Goal: Check status: Check status

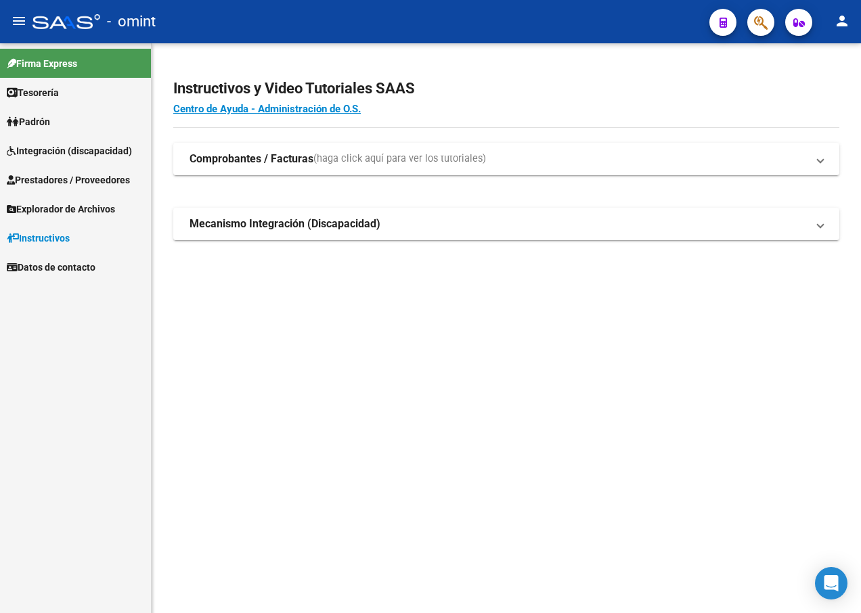
click at [81, 152] on span "Integración (discapacidad)" at bounding box center [69, 150] width 125 height 15
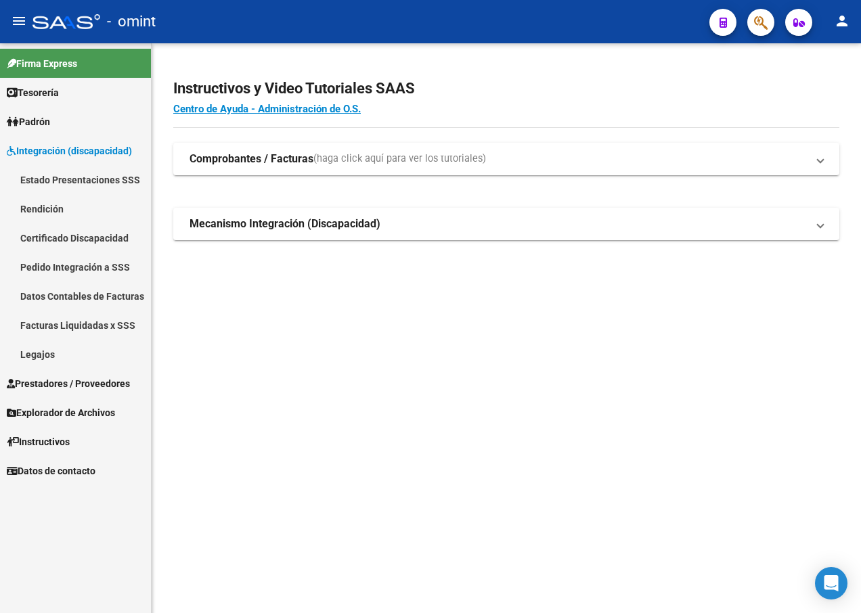
click at [73, 177] on link "Estado Presentaciones SSS" at bounding box center [75, 179] width 151 height 29
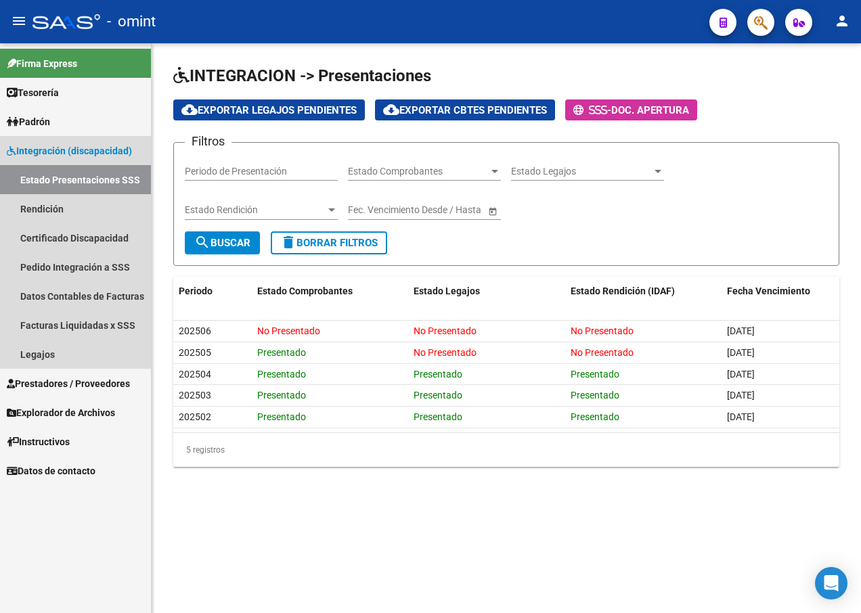
click at [83, 176] on link "Estado Presentaciones SSS" at bounding box center [75, 179] width 151 height 29
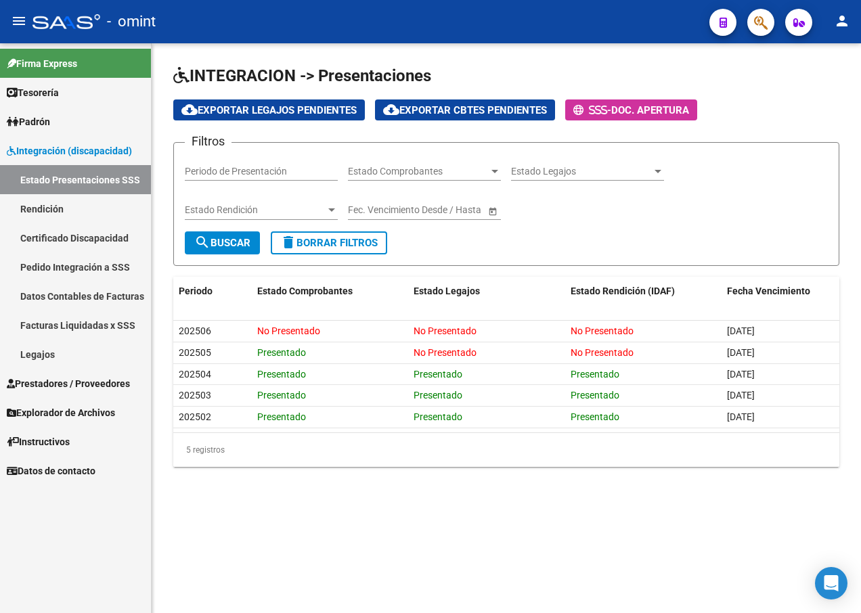
click at [218, 229] on div "Estado Rendición Estado Rendición" at bounding box center [261, 212] width 153 height 39
click at [221, 237] on span "search Buscar" at bounding box center [222, 243] width 56 height 12
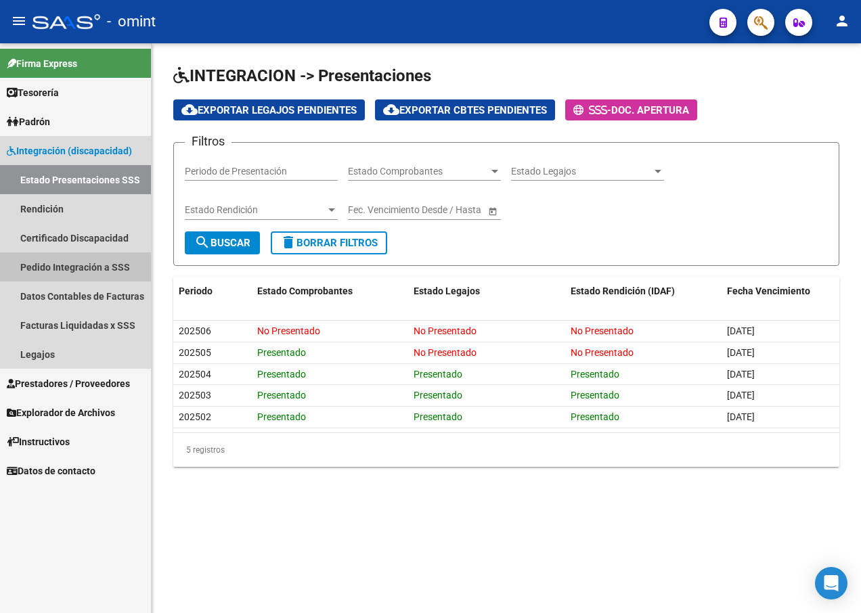
click at [99, 268] on link "Pedido Integración a SSS" at bounding box center [75, 266] width 151 height 29
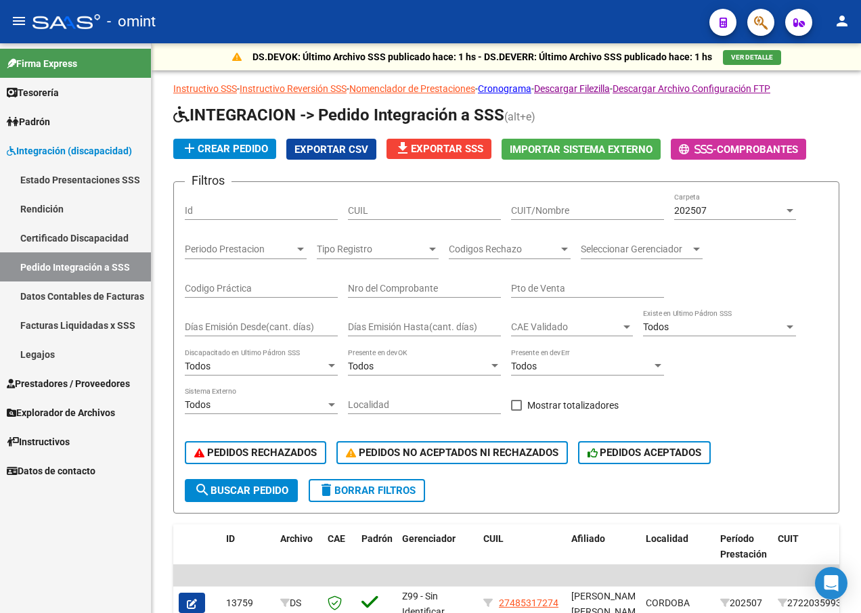
click at [89, 185] on link "Estado Presentaciones SSS" at bounding box center [75, 179] width 151 height 29
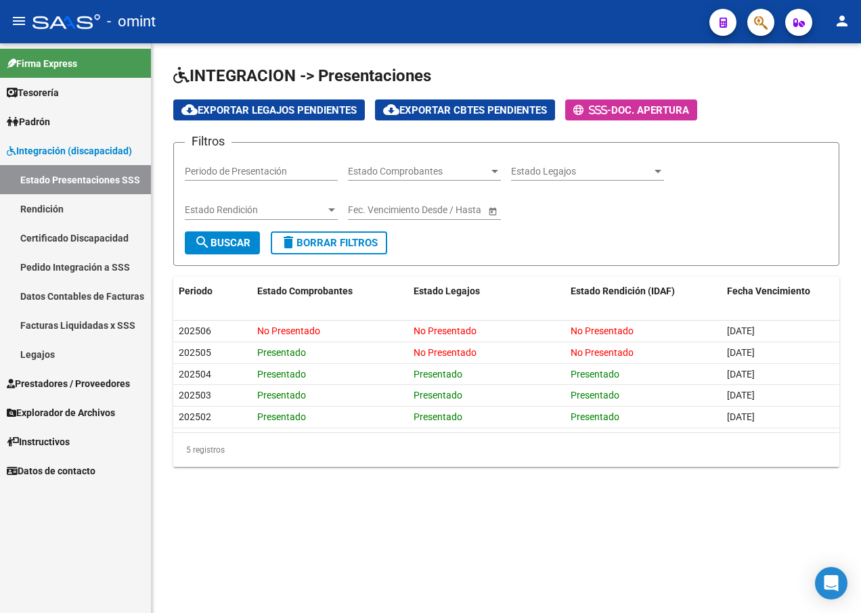
click at [206, 141] on h3 "Filtros" at bounding box center [208, 141] width 47 height 19
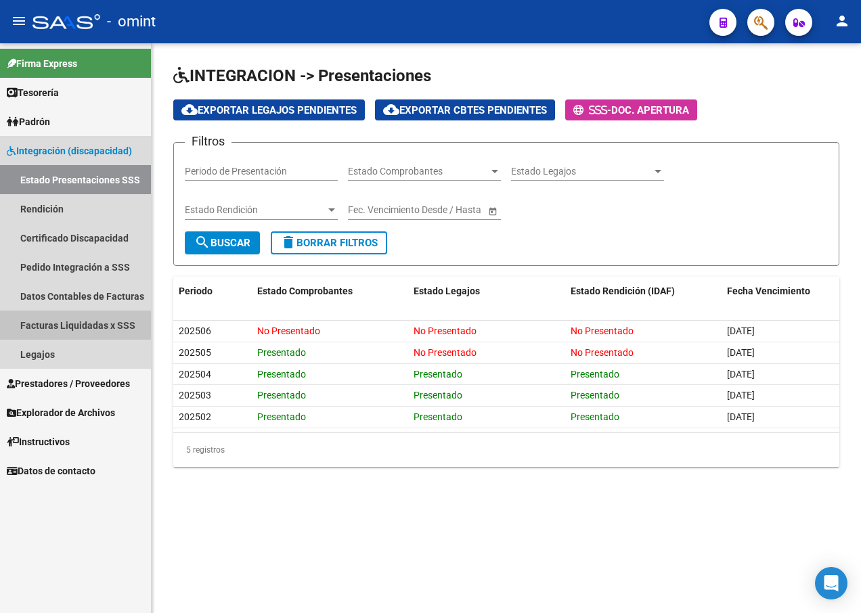
click at [59, 321] on link "Facturas Liquidadas x SSS" at bounding box center [75, 325] width 151 height 29
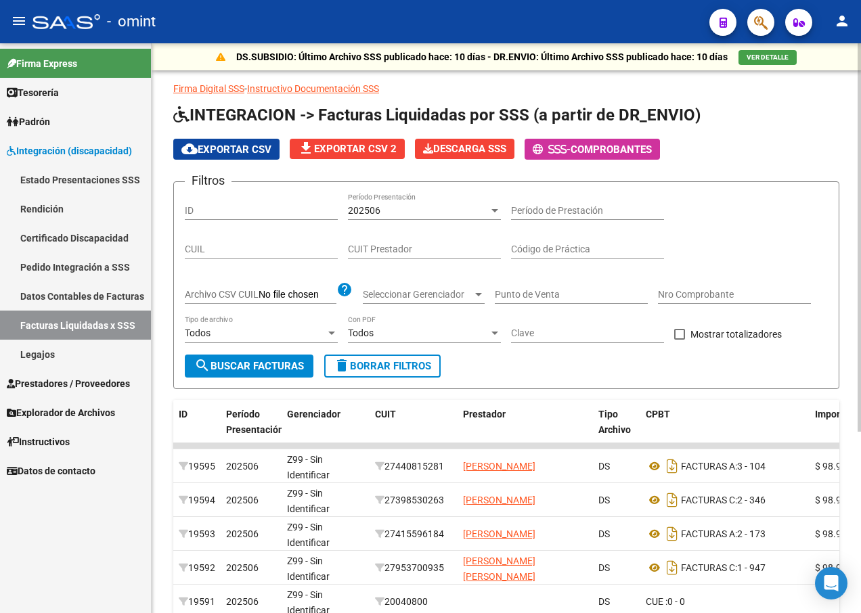
click at [223, 248] on input "CUIL" at bounding box center [261, 250] width 153 height 12
click at [495, 206] on div at bounding box center [494, 210] width 12 height 11
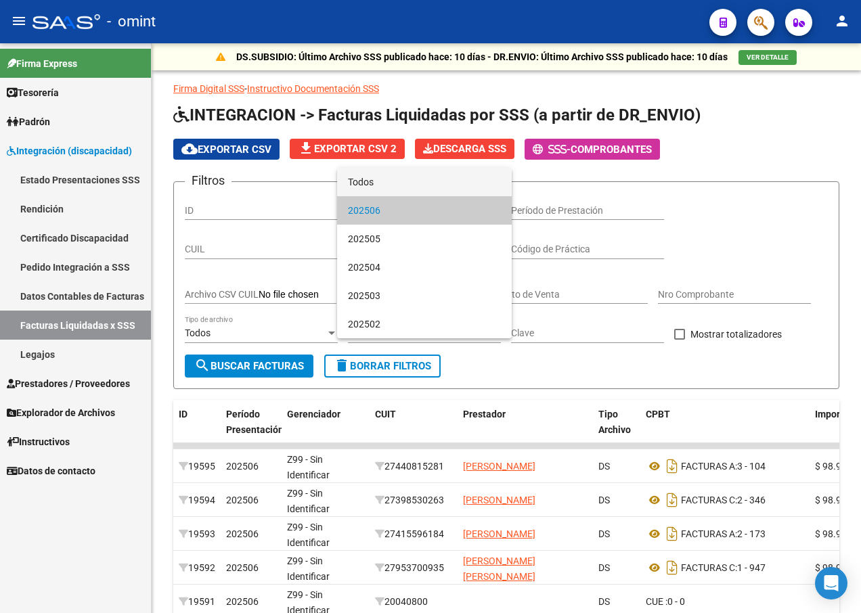
click at [377, 180] on span "Todos" at bounding box center [424, 182] width 153 height 28
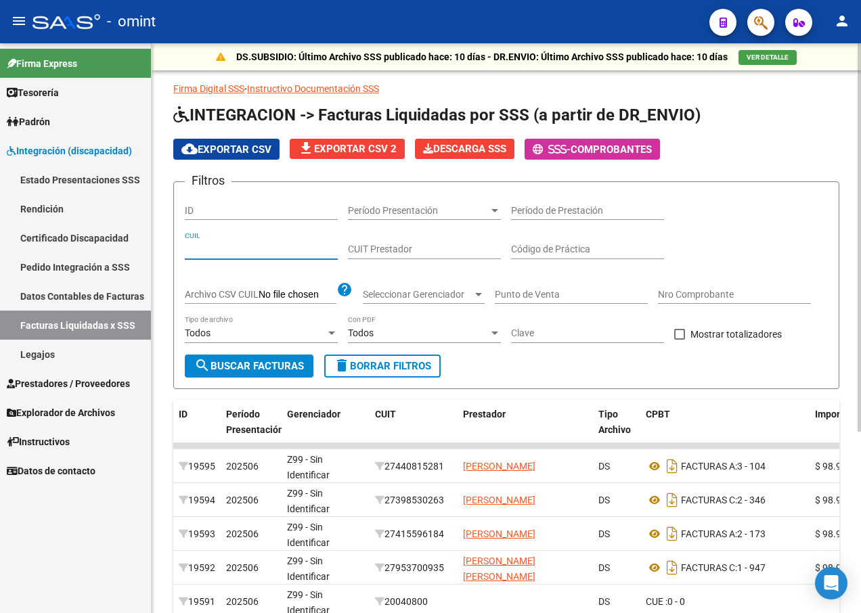
click at [225, 248] on input "CUIL" at bounding box center [261, 250] width 153 height 12
type input "27-56458862-3"
click at [547, 212] on input "Período de Prestación" at bounding box center [587, 211] width 153 height 12
click at [650, 245] on input "Código de Práctica" at bounding box center [587, 250] width 153 height 12
click at [708, 222] on div "Filtros ID Período Presentación Período Presentación Período de Prestación 27-5…" at bounding box center [506, 274] width 643 height 162
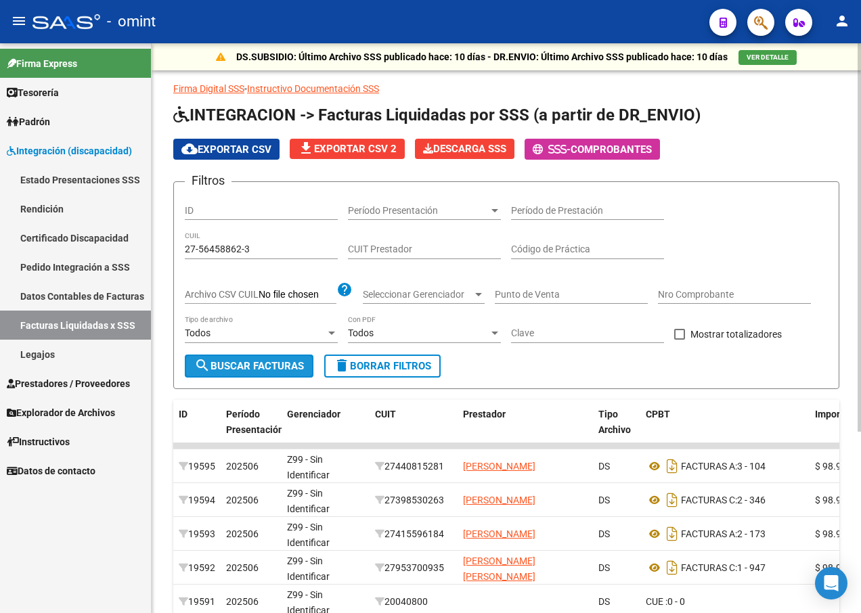
click at [251, 362] on span "search Buscar Facturas" at bounding box center [249, 366] width 110 height 12
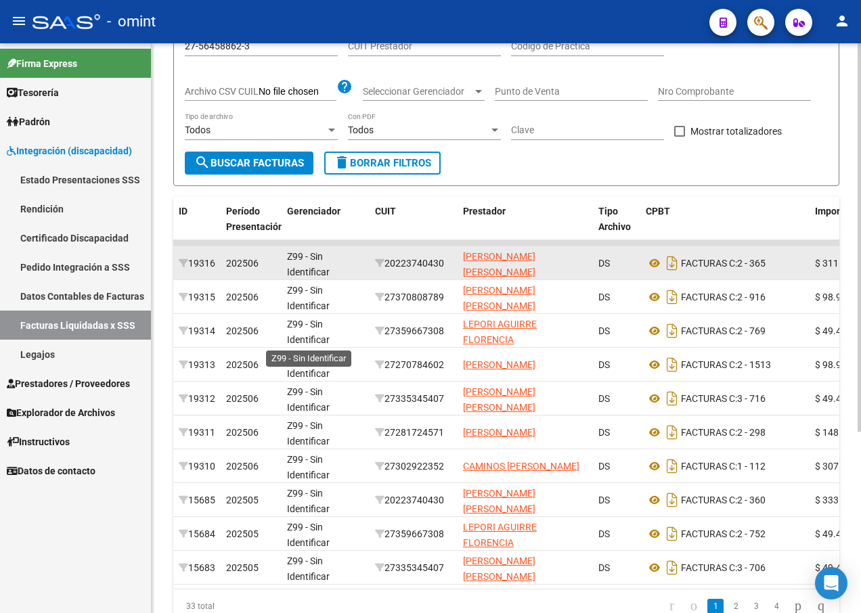
scroll to position [135, 0]
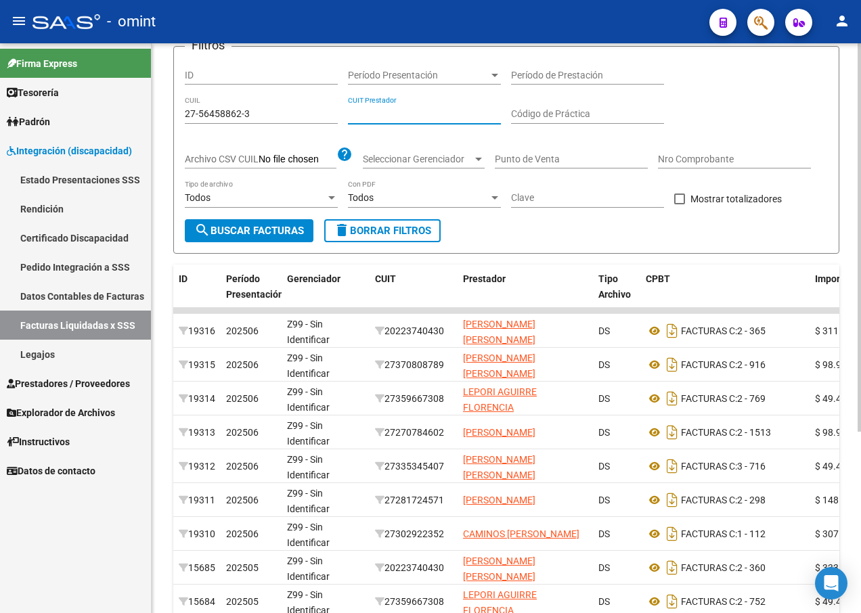
click at [390, 116] on input "CUIT Prestador" at bounding box center [424, 114] width 153 height 12
type input "27-35966730-8"
click at [216, 231] on span "search Buscar Facturas" at bounding box center [249, 231] width 110 height 12
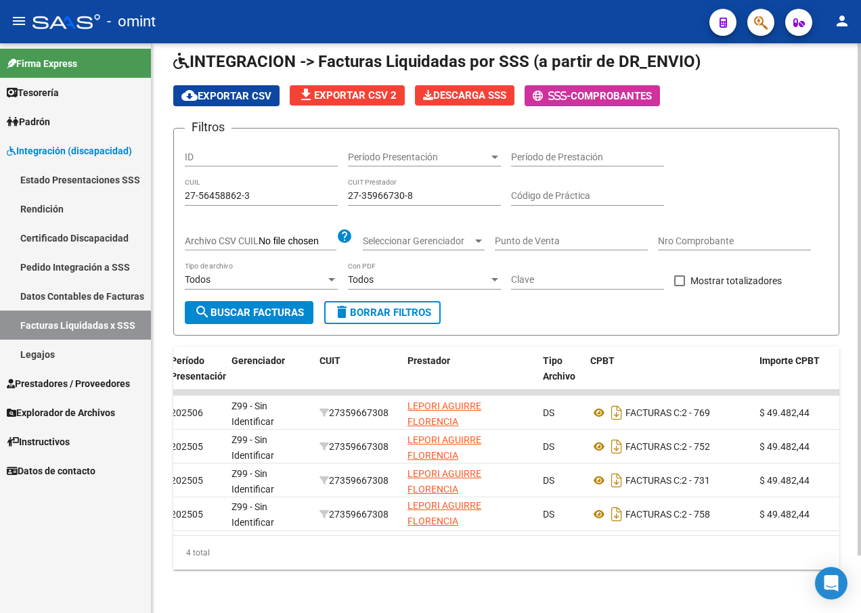
scroll to position [0, 0]
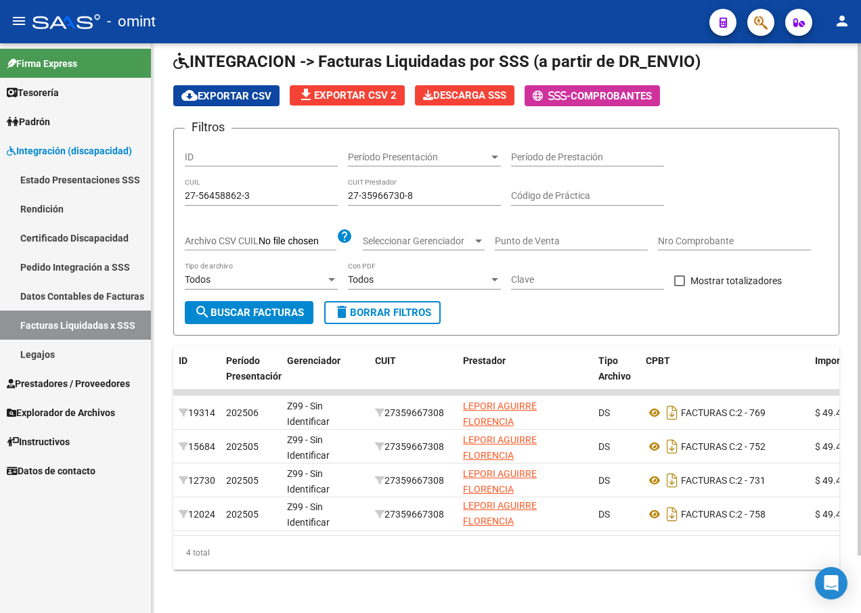
drag, startPoint x: 175, startPoint y: 384, endPoint x: 773, endPoint y: 526, distance: 614.8
click at [773, 526] on datatable-body "19314 202506 Z99 - Sin Identificar 27359667308 [PERSON_NAME] DS FACTURAS C: 2 -…" at bounding box center [506, 462] width 666 height 145
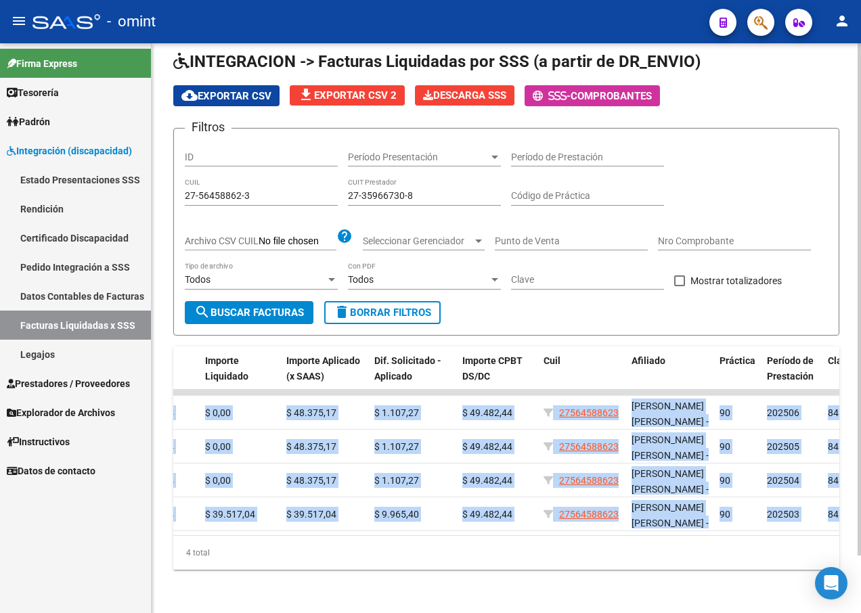
scroll to position [0, 856]
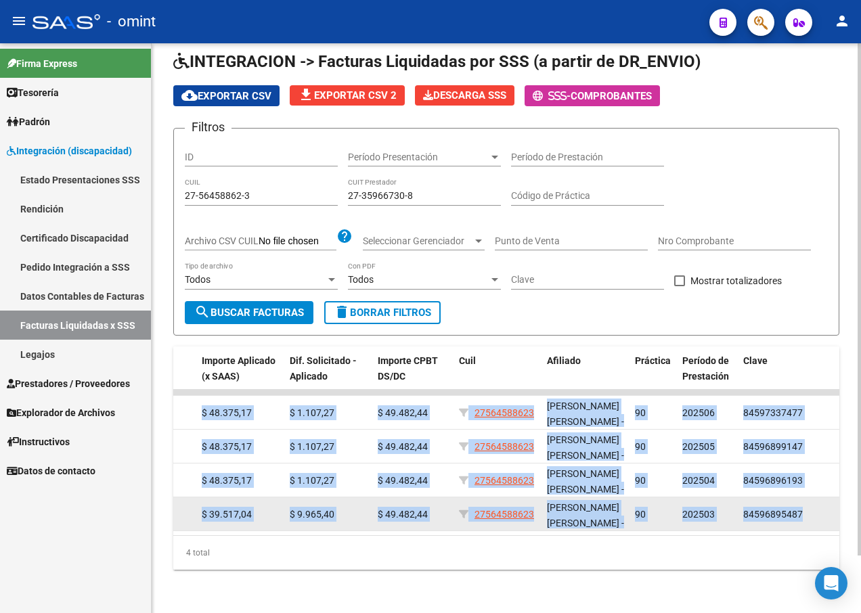
drag, startPoint x: 167, startPoint y: 384, endPoint x: 812, endPoint y: 512, distance: 657.9
click at [812, 512] on div "DS.SUBSIDIO: Último Archivo SSS publicado hace: 10 días - DR.ENVIO: Último Arch…" at bounding box center [506, 301] width 709 height 623
copy datatable-scroller "19314 202506 Z99 - Sin Identificar 27359667308 [PERSON_NAME] DS FACTURAS C: 2 -…"
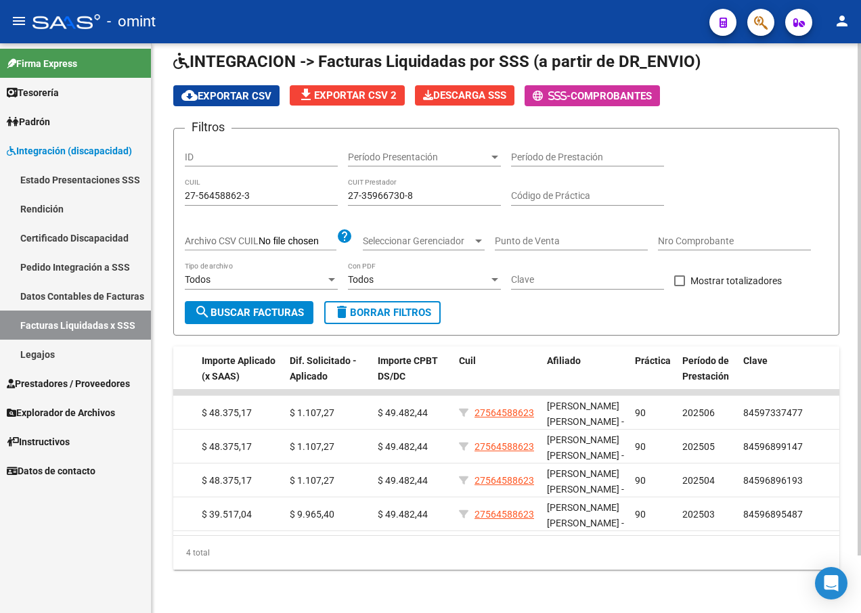
click at [528, 558] on div "4 total" at bounding box center [506, 553] width 666 height 34
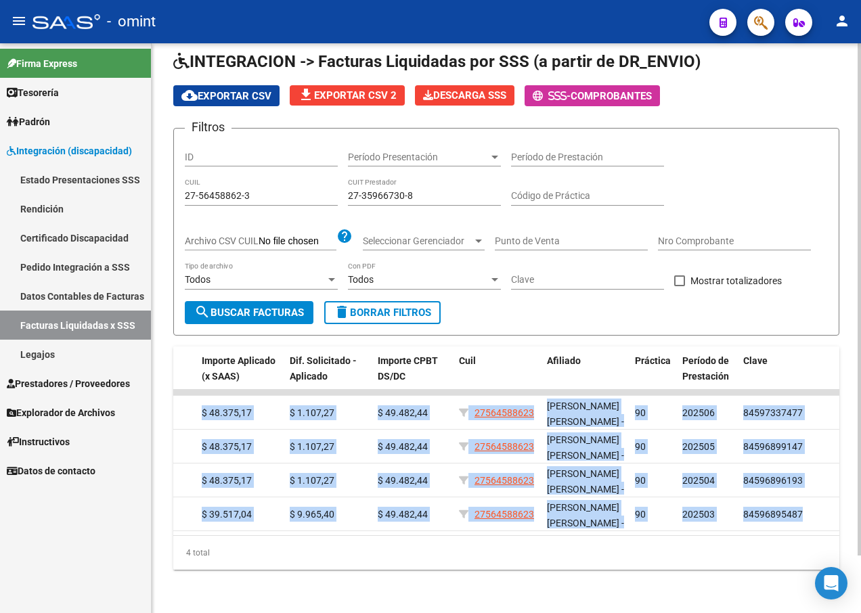
drag, startPoint x: 191, startPoint y: 401, endPoint x: 823, endPoint y: 527, distance: 643.6
click at [823, 527] on datatable-body "19314 202506 Z99 - Sin Identificar 27359667308 [PERSON_NAME] DS FACTURAS C: 2 -…" at bounding box center [506, 462] width 666 height 145
drag, startPoint x: 181, startPoint y: 410, endPoint x: 842, endPoint y: 527, distance: 671.9
click at [842, 527] on div "DS.SUBSIDIO: Último Archivo SSS publicado hace: 10 días - DR.ENVIO: Último Arch…" at bounding box center [506, 301] width 709 height 623
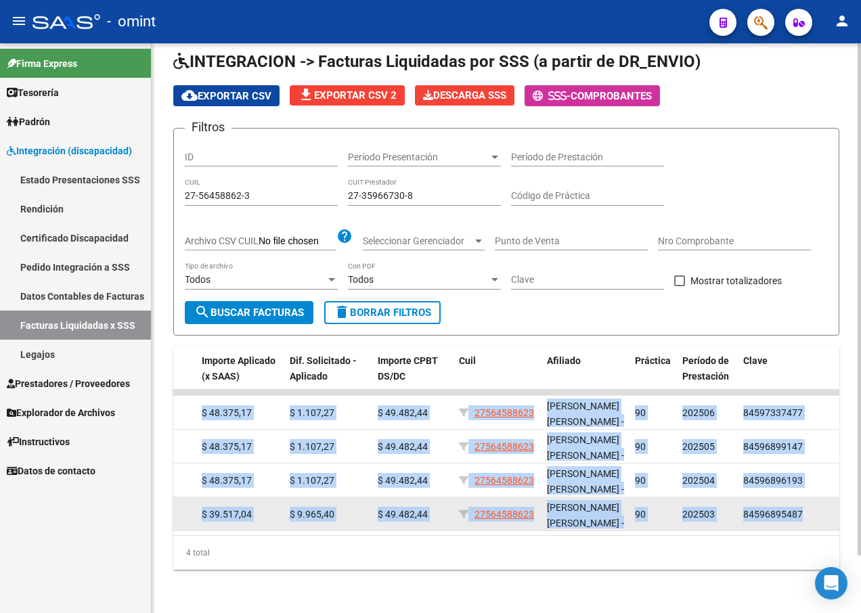
drag, startPoint x: 842, startPoint y: 527, endPoint x: 780, endPoint y: 507, distance: 65.5
copy datatable-scroller "19314 202506 Z99 - Sin Identificar 27359667308 [PERSON_NAME] DS FACTURAS C: 2 -…"
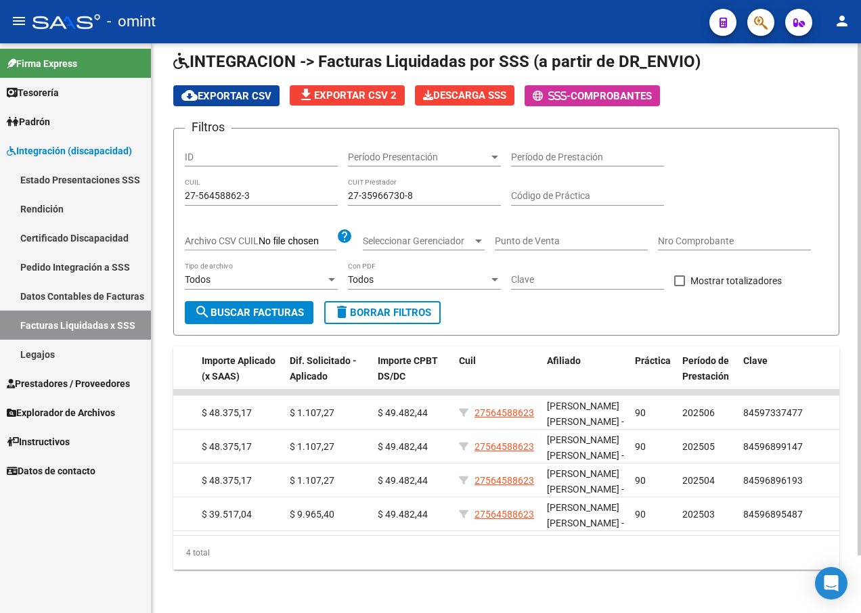
click at [442, 554] on div "4 total" at bounding box center [506, 553] width 666 height 34
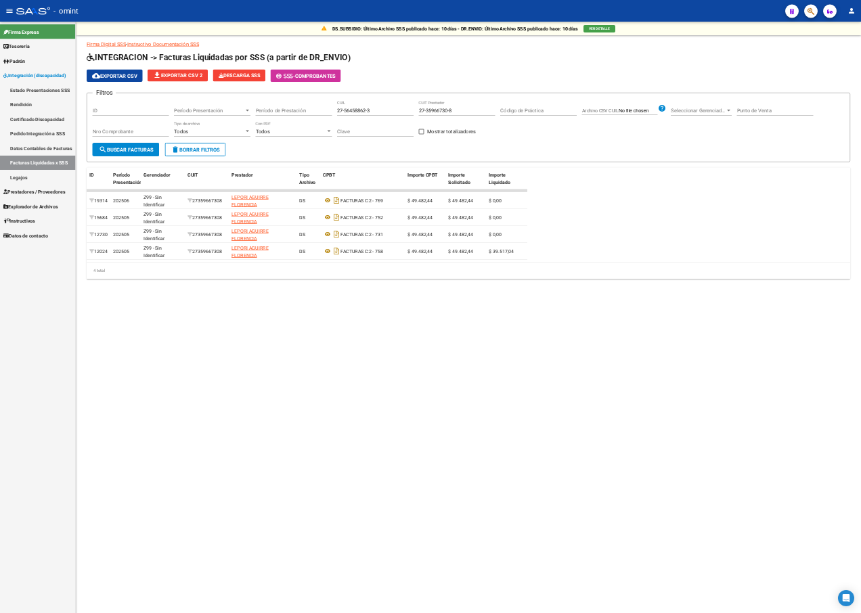
scroll to position [1, 0]
